Goal: Task Accomplishment & Management: Manage account settings

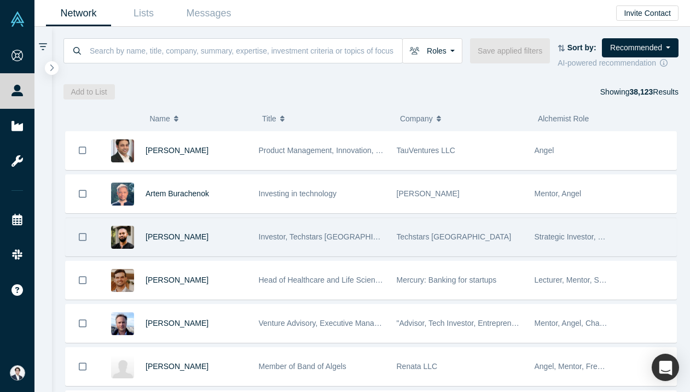
click at [352, 233] on span "Investor, Techstars [GEOGRAPHIC_DATA]" at bounding box center [332, 237] width 146 height 9
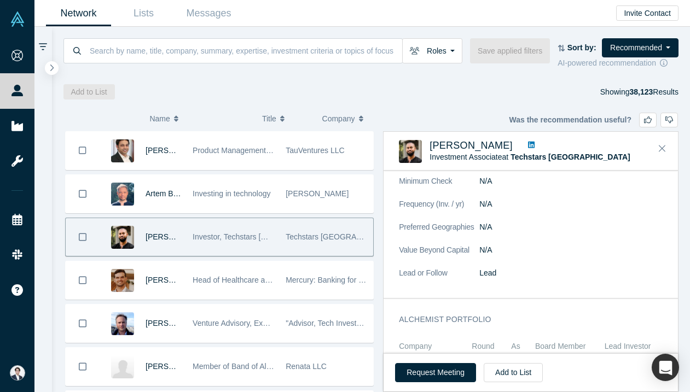
scroll to position [690, 0]
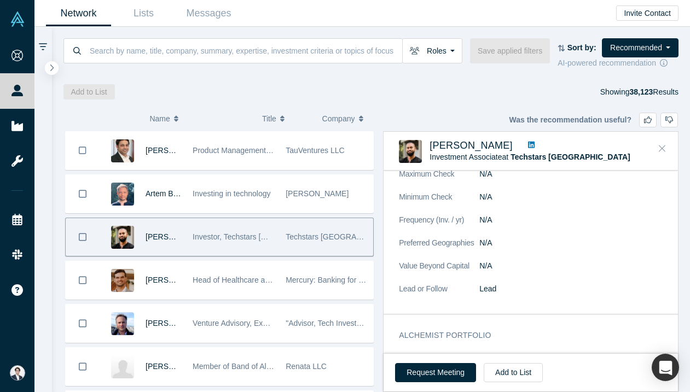
click at [654, 149] on button "Close" at bounding box center [662, 149] width 16 height 18
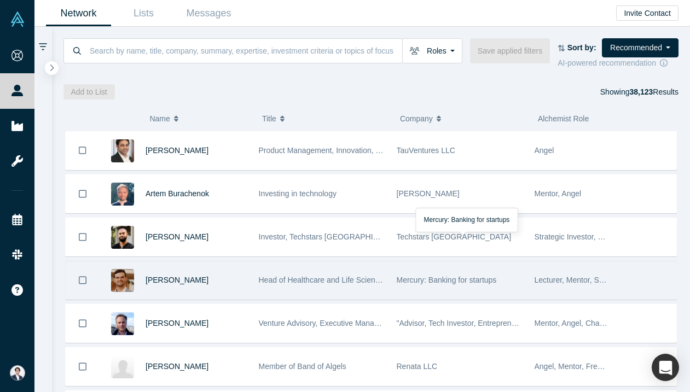
scroll to position [47, 0]
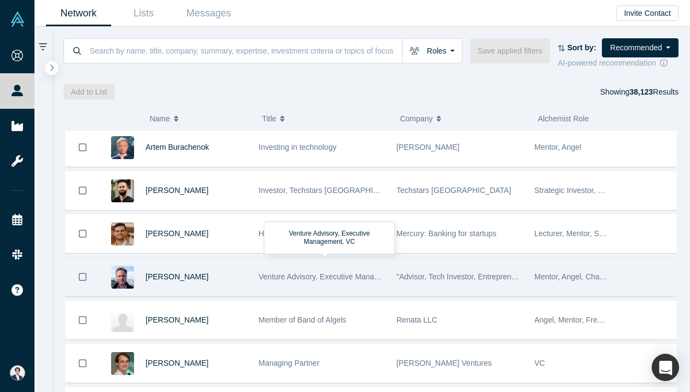
click at [332, 280] on span "Venture Advisory, Executive Management, VC" at bounding box center [337, 277] width 156 height 9
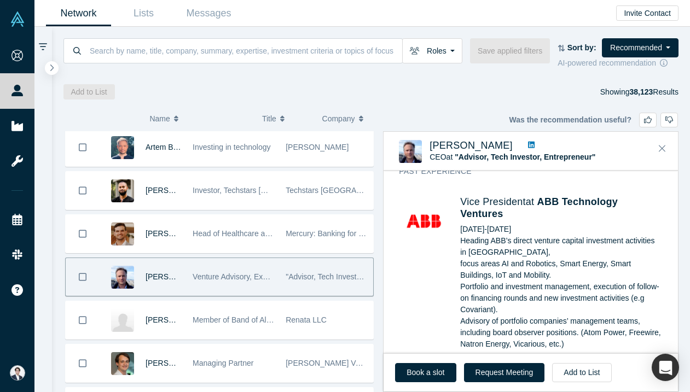
scroll to position [835, 0]
click at [577, 369] on button "Add to List" at bounding box center [581, 372] width 59 height 19
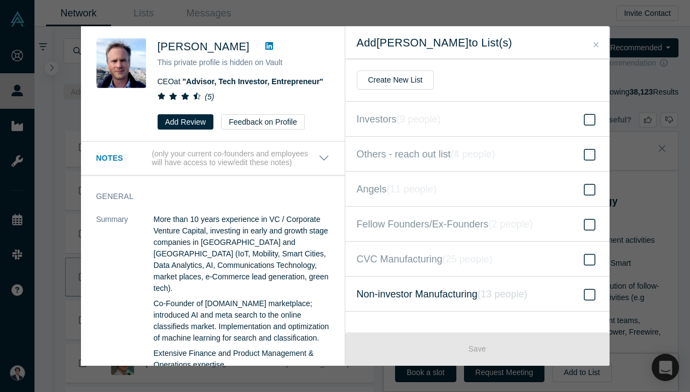
click at [415, 298] on span "Non-investor Manufacturing ( 13 people )" at bounding box center [442, 294] width 171 height 15
click at [0, 0] on input "Non-investor Manufacturing ( 13 people )" at bounding box center [0, 0] width 0 height 0
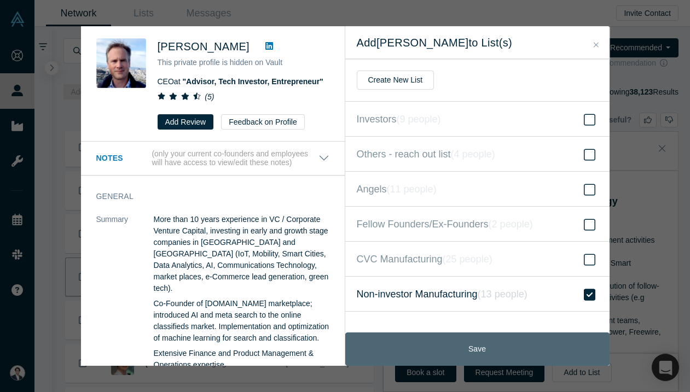
click at [467, 341] on button "Save" at bounding box center [477, 349] width 264 height 33
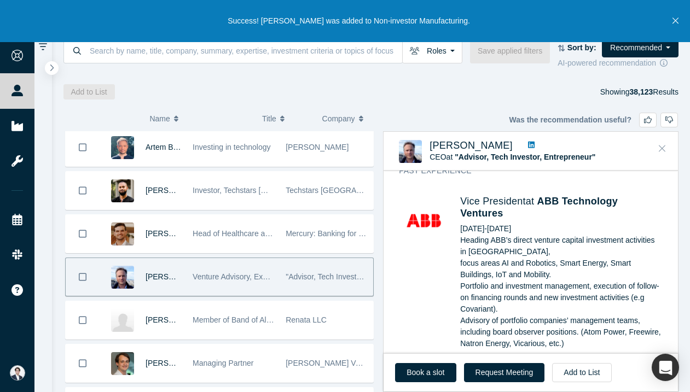
click at [663, 151] on icon "Close" at bounding box center [662, 148] width 7 height 10
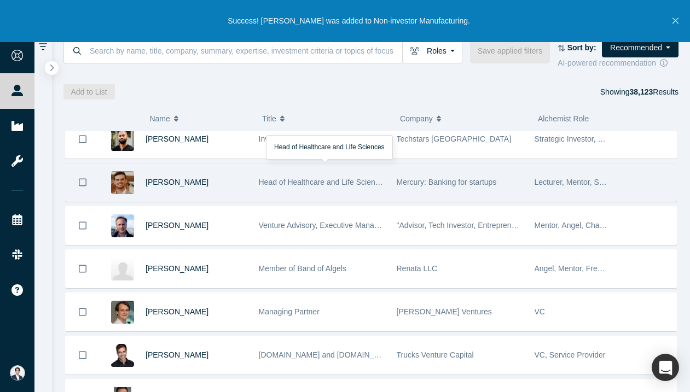
scroll to position [114, 0]
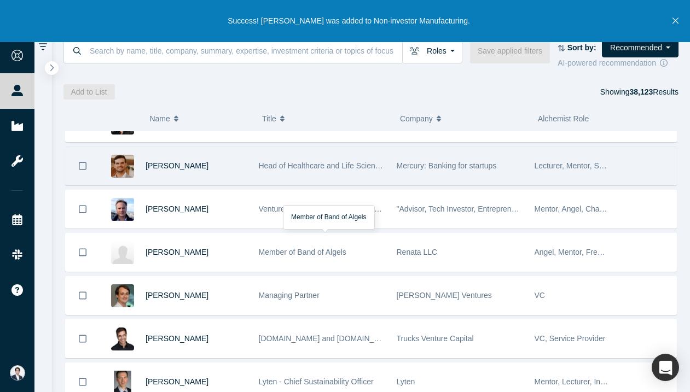
click at [343, 250] on span "Member of Band of Algels" at bounding box center [303, 252] width 88 height 9
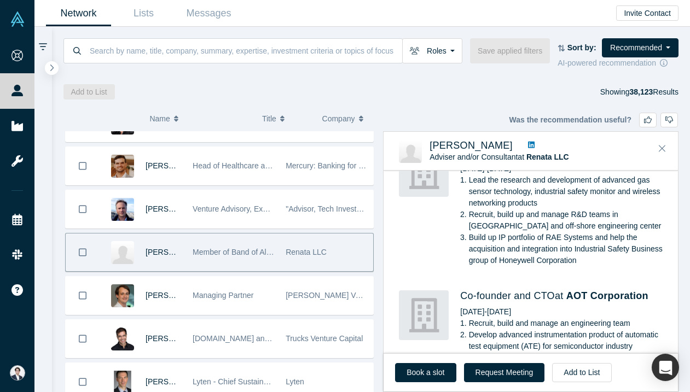
scroll to position [602, 0]
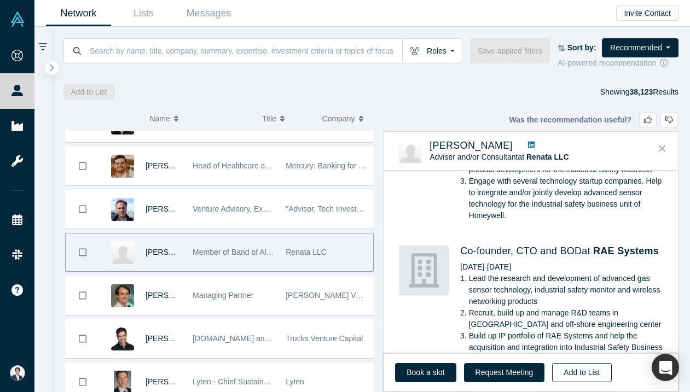
click at [574, 376] on button "Add to List" at bounding box center [581, 372] width 59 height 19
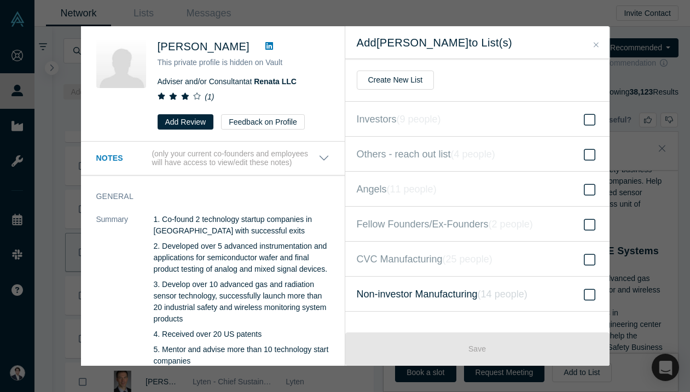
click at [449, 292] on span "Non-investor Manufacturing ( 14 people )" at bounding box center [442, 294] width 171 height 15
click at [0, 0] on input "Non-investor Manufacturing ( 14 people )" at bounding box center [0, 0] width 0 height 0
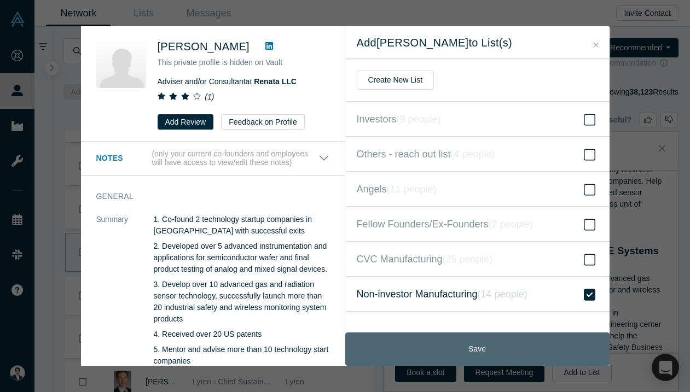
click at [484, 347] on button "Save" at bounding box center [477, 349] width 264 height 33
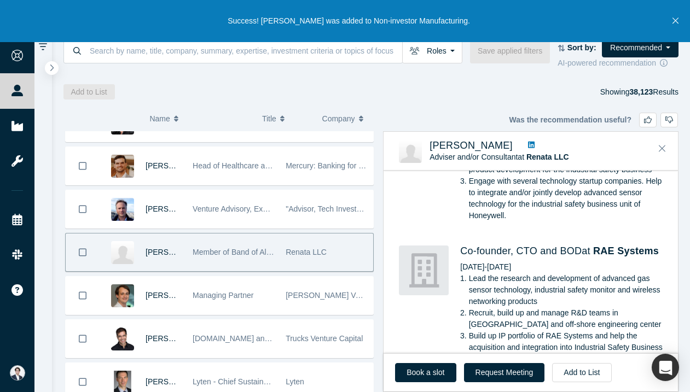
scroll to position [1325, 0]
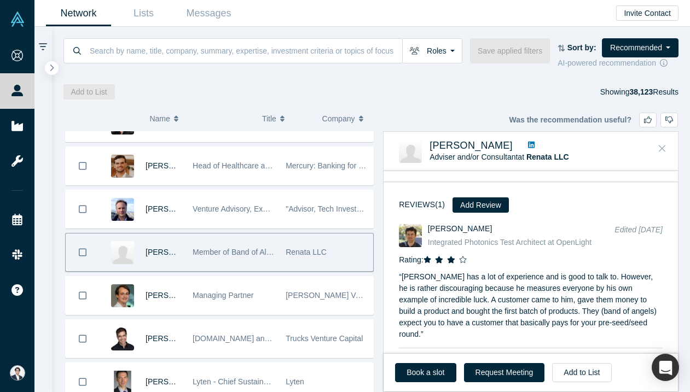
click at [662, 149] on icon "Close" at bounding box center [662, 149] width 7 height 7
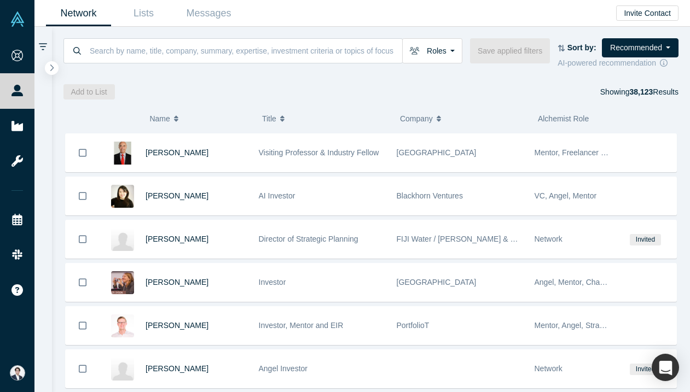
scroll to position [947, 0]
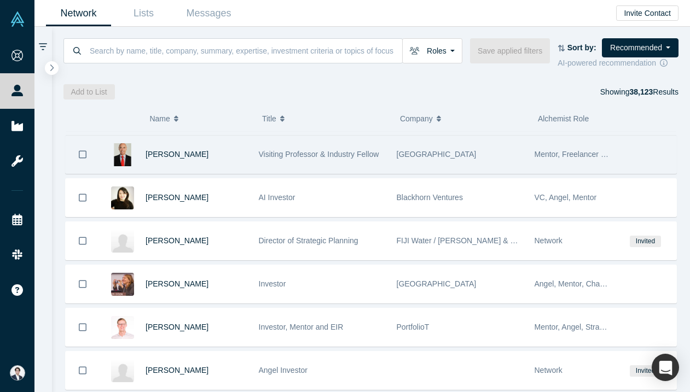
click at [386, 148] on div "Visiting Professor & Industry Fellow" at bounding box center [322, 155] width 138 height 38
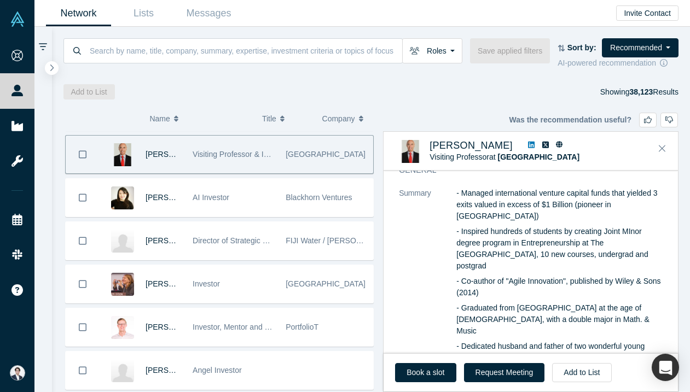
scroll to position [56, 0]
click at [664, 149] on icon "Close" at bounding box center [662, 148] width 7 height 10
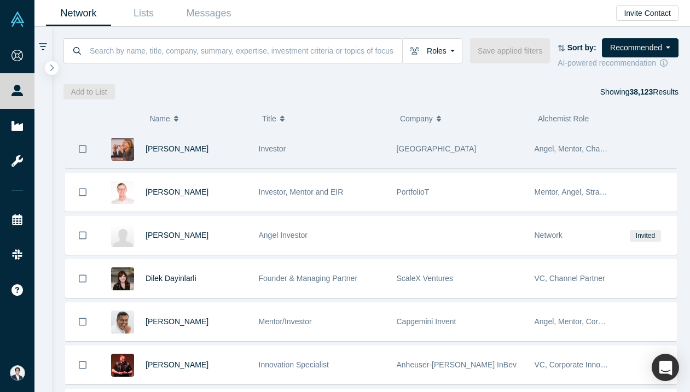
scroll to position [1103, 0]
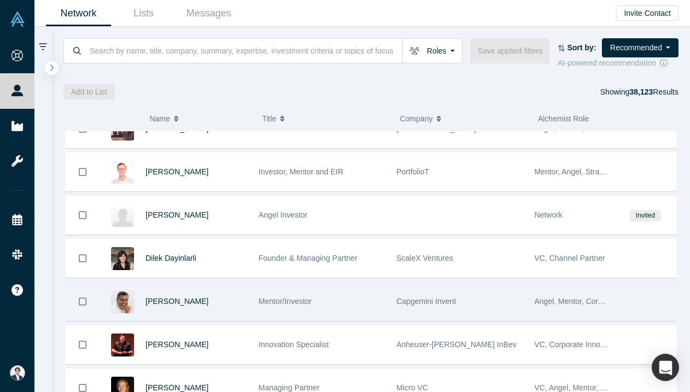
click at [401, 297] on span "Capgemini Invent" at bounding box center [427, 301] width 60 height 9
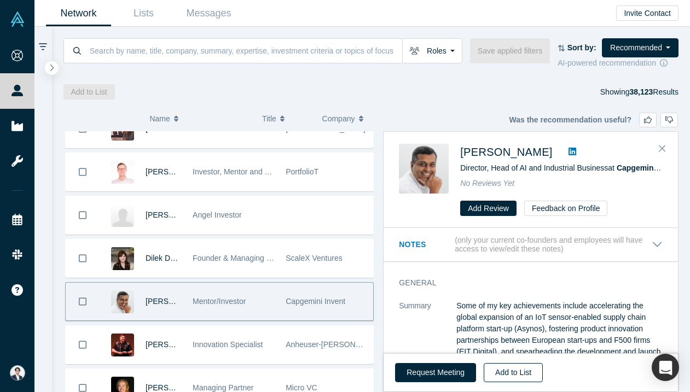
click at [525, 370] on button "Add to List" at bounding box center [513, 372] width 59 height 19
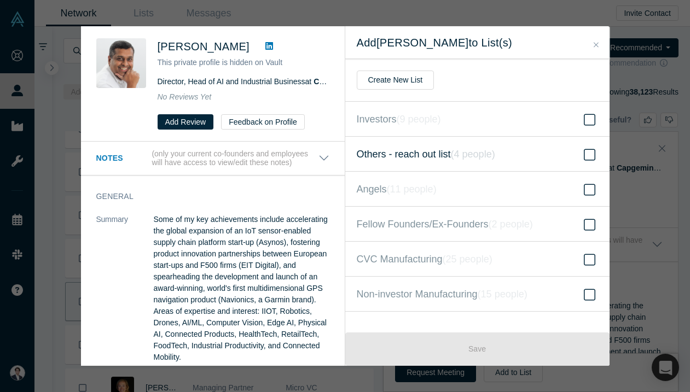
click at [461, 153] on icon "( 4 people )" at bounding box center [473, 154] width 44 height 11
click at [0, 0] on input "Others - reach out list ( 4 people )" at bounding box center [0, 0] width 0 height 0
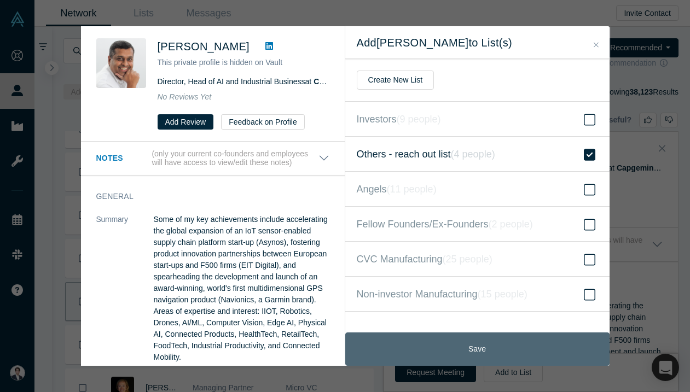
click at [458, 341] on button "Save" at bounding box center [477, 349] width 264 height 33
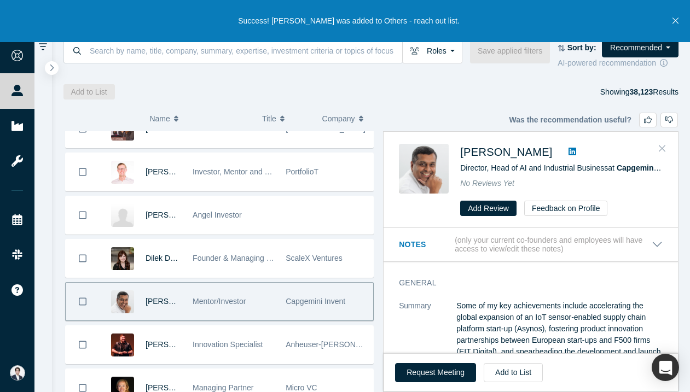
click at [658, 146] on button "Close" at bounding box center [662, 149] width 16 height 18
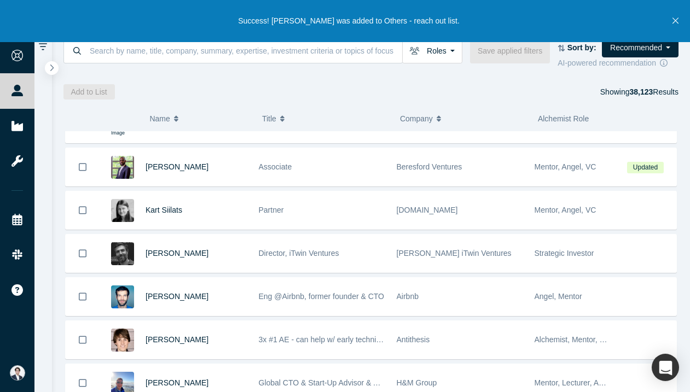
scroll to position [1414, 0]
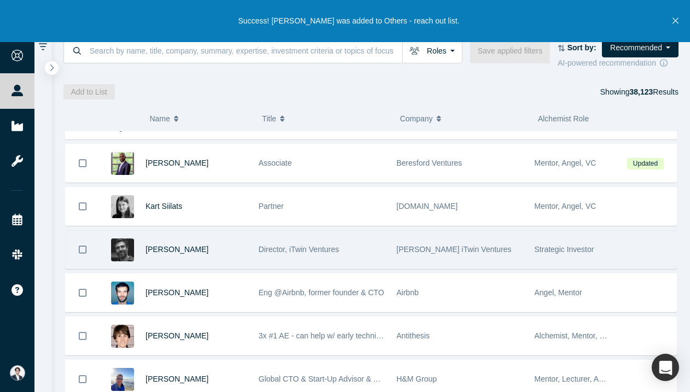
click at [419, 264] on div "[PERSON_NAME] iTwin Ventures" at bounding box center [460, 250] width 126 height 38
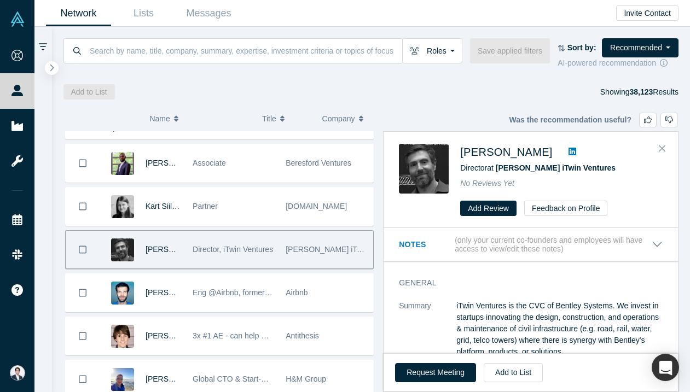
scroll to position [4, 0]
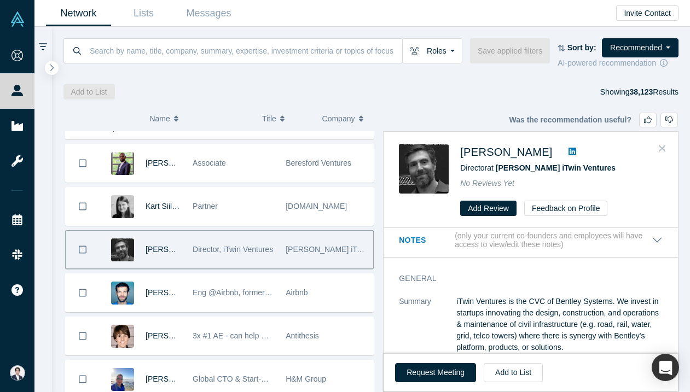
click at [663, 143] on icon "Close" at bounding box center [662, 148] width 7 height 10
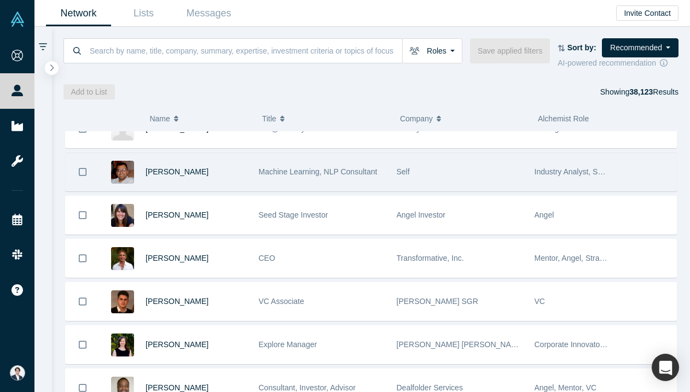
scroll to position [1833, 0]
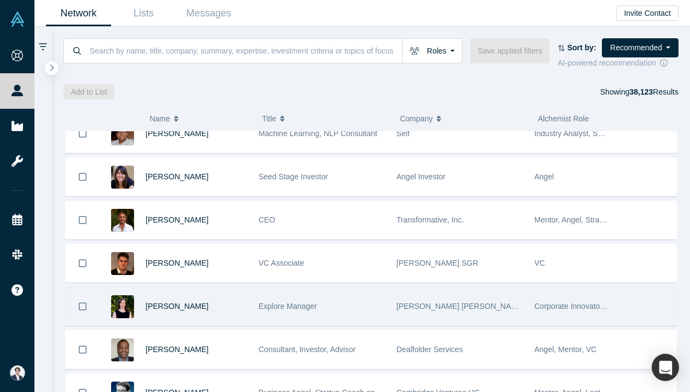
click at [427, 311] on div "[PERSON_NAME] [PERSON_NAME]" at bounding box center [460, 307] width 126 height 38
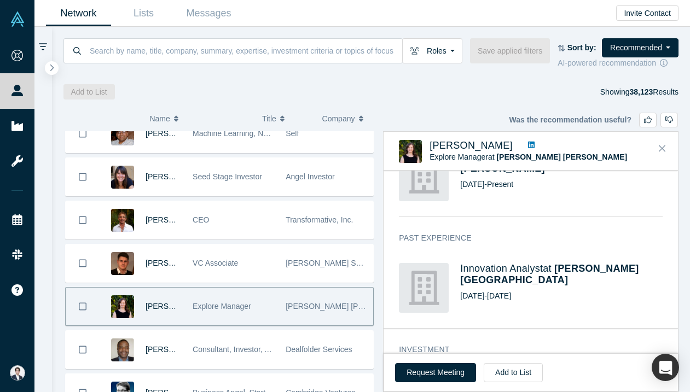
scroll to position [328, 0]
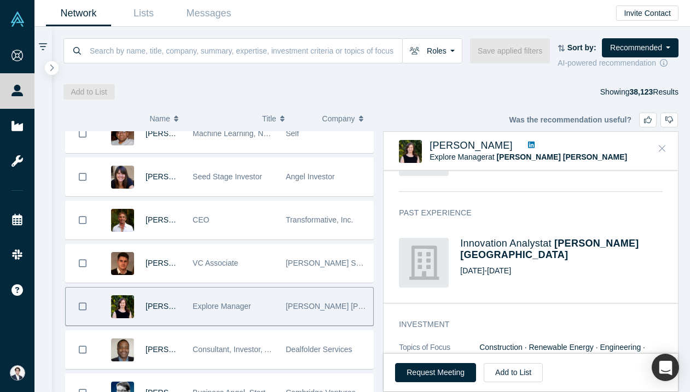
click at [663, 146] on icon "Close" at bounding box center [662, 148] width 7 height 10
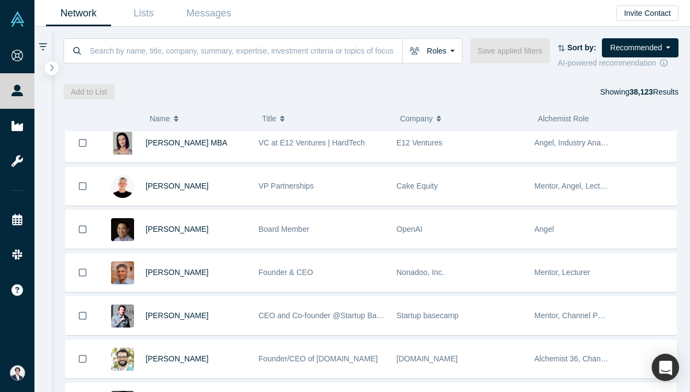
scroll to position [2608, 0]
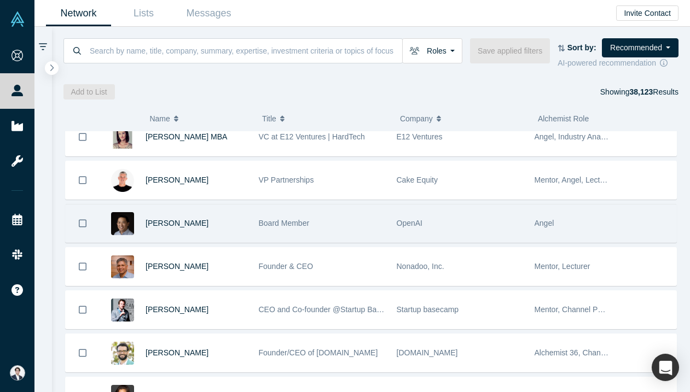
click at [437, 215] on div "OpenAI" at bounding box center [460, 224] width 126 height 38
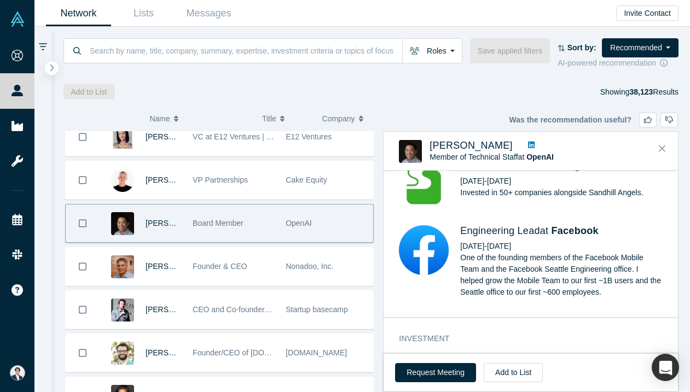
scroll to position [413, 0]
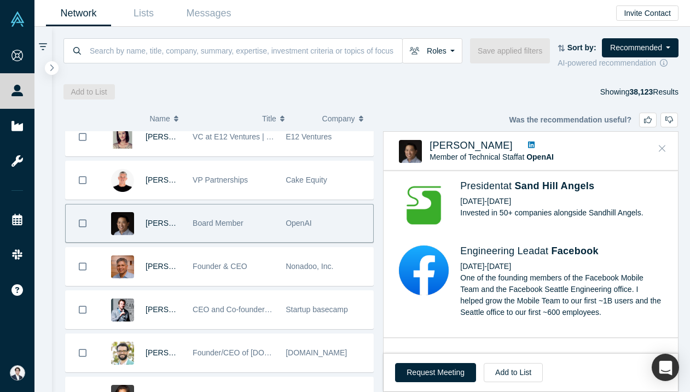
click at [663, 144] on icon "Close" at bounding box center [662, 148] width 7 height 10
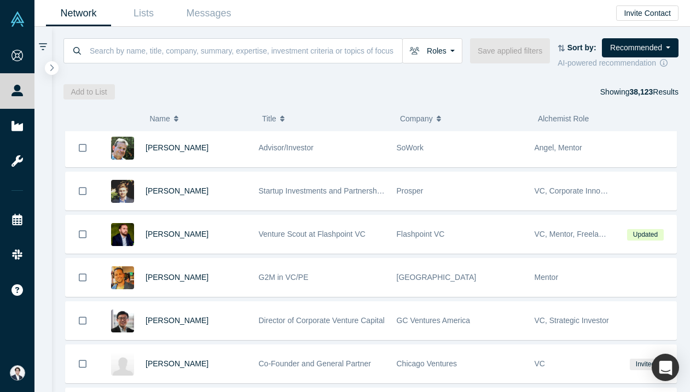
scroll to position [3111, 0]
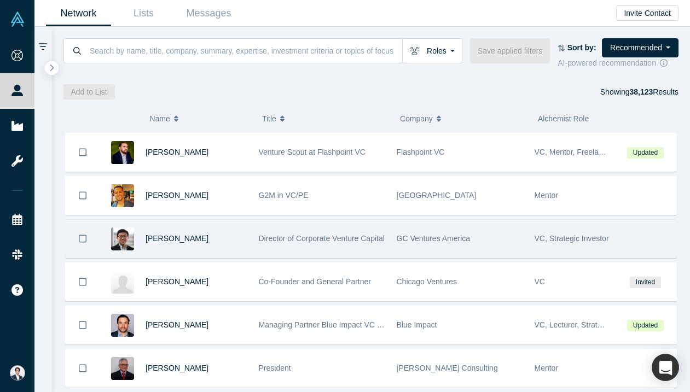
click at [447, 246] on div "GC Ventures America" at bounding box center [460, 239] width 126 height 38
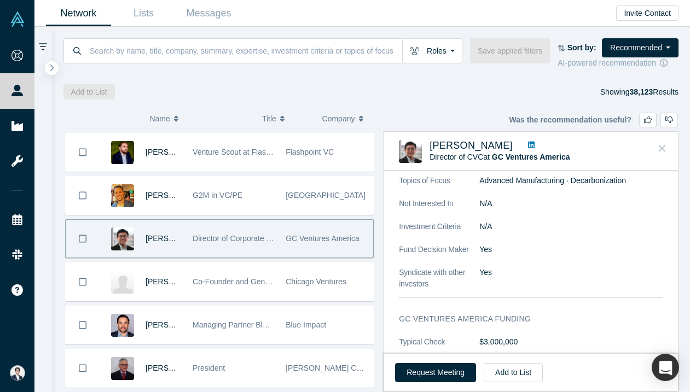
scroll to position [453, 0]
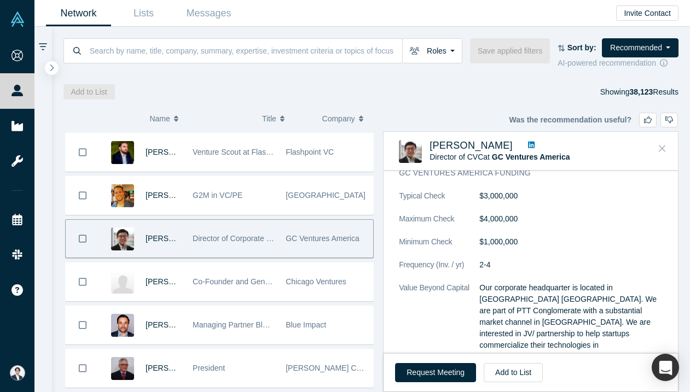
click at [661, 143] on button "Close" at bounding box center [662, 149] width 16 height 18
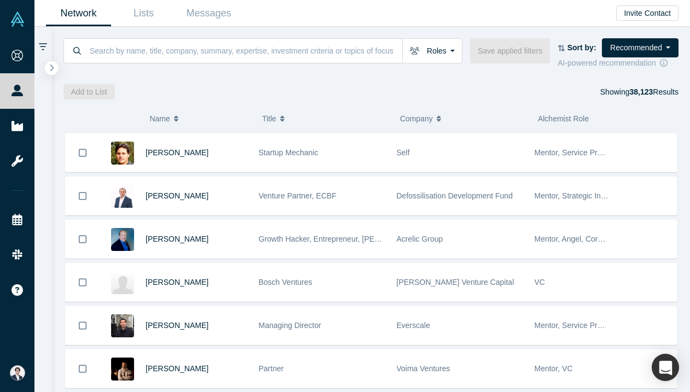
scroll to position [3667, 0]
